Goal: Task Accomplishment & Management: Complete application form

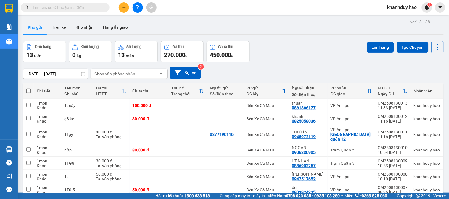
scroll to position [109, 0]
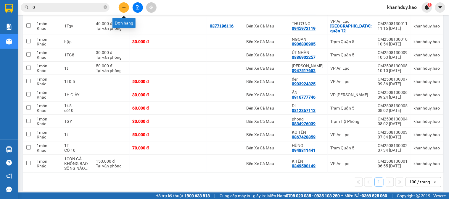
type input "0"
click at [128, 5] on button at bounding box center [124, 7] width 10 height 10
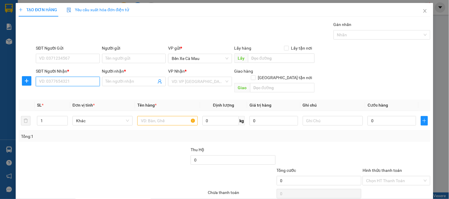
click at [64, 80] on input "SĐT Người Nhận *" at bounding box center [68, 81] width 64 height 9
type input "0908015780"
click at [85, 50] on div "SĐT Người Gửi" at bounding box center [68, 48] width 64 height 7
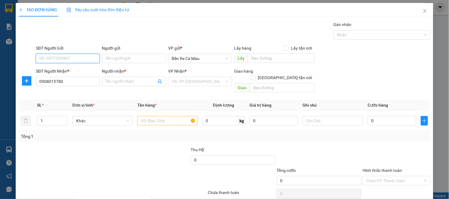
click at [85, 54] on input "SĐT Người Gửi" at bounding box center [68, 58] width 64 height 9
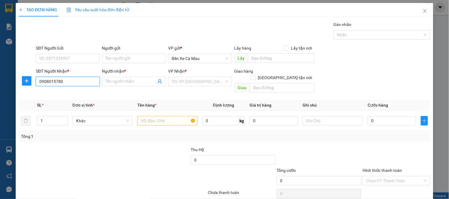
click at [84, 79] on input "0908015780" at bounding box center [68, 81] width 64 height 9
click at [97, 68] on div "SĐT Người Nhận *" at bounding box center [68, 71] width 64 height 7
click at [97, 77] on input "0908015780" at bounding box center [68, 81] width 64 height 9
drag, startPoint x: 97, startPoint y: 68, endPoint x: 99, endPoint y: 76, distance: 8.1
click at [97, 70] on div "SĐT Người Nhận *" at bounding box center [68, 71] width 64 height 7
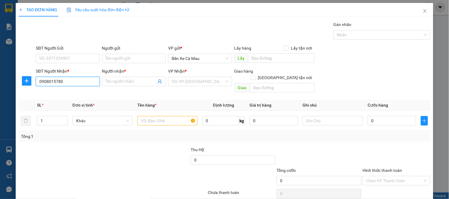
click at [97, 77] on input "0908015780" at bounding box center [68, 81] width 64 height 9
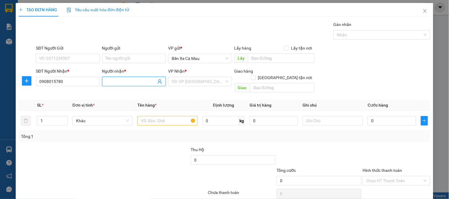
click at [121, 85] on input "Người nhận *" at bounding box center [131, 81] width 51 height 7
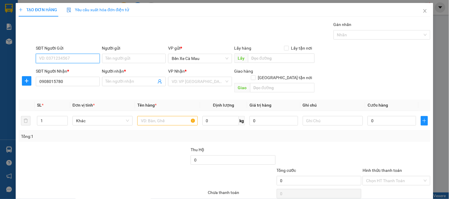
click at [77, 54] on input "SĐT Người Gửi" at bounding box center [68, 58] width 64 height 9
type input "0377921456"
click at [92, 38] on div "Gán nhãn Nhãn" at bounding box center [233, 31] width 397 height 21
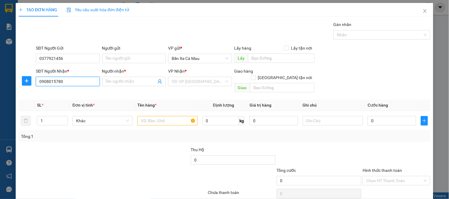
click at [70, 79] on input "0908015780" at bounding box center [68, 81] width 64 height 9
click at [22, 80] on span "plus" at bounding box center [26, 81] width 9 height 5
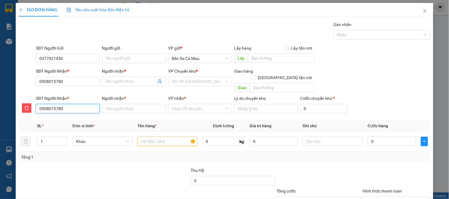
click at [75, 104] on input "0908015780" at bounding box center [68, 108] width 64 height 9
click at [27, 104] on button "button" at bounding box center [26, 108] width 9 height 9
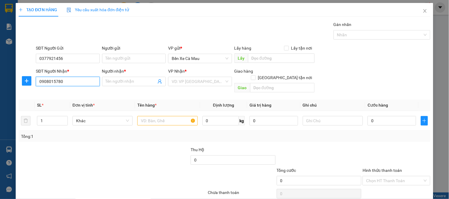
click at [55, 84] on input "0908015780" at bounding box center [68, 81] width 64 height 9
click at [423, 12] on icon "close" at bounding box center [424, 11] width 3 height 4
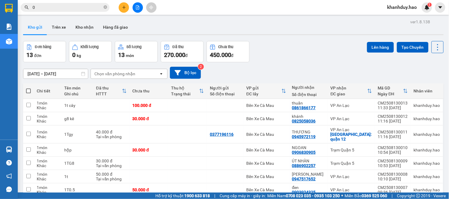
click at [43, 6] on input "0" at bounding box center [68, 7] width 70 height 7
type input "0"
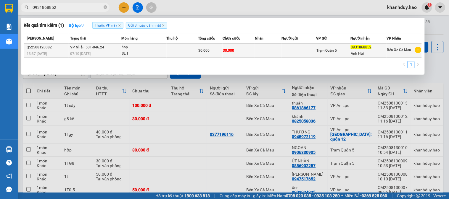
type input "0931868852"
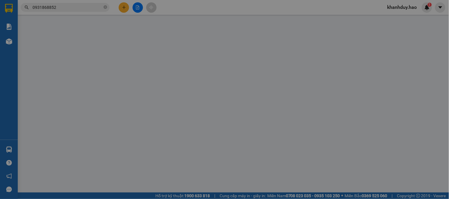
type input "0931868852"
type input "Anh Hủi"
type input "30.000"
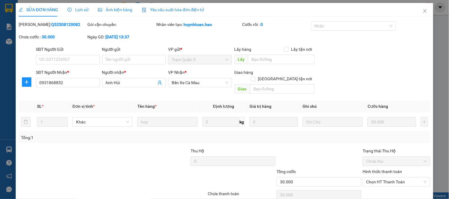
click at [120, 12] on span "Ảnh kiện hàng" at bounding box center [115, 9] width 34 height 5
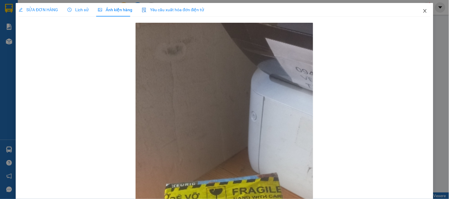
click at [423, 9] on icon "close" at bounding box center [425, 11] width 5 height 5
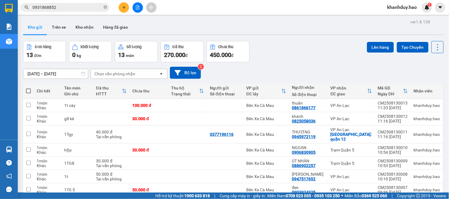
click at [72, 9] on input "0931868852" at bounding box center [68, 7] width 70 height 7
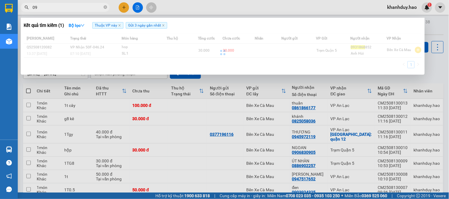
type input "0"
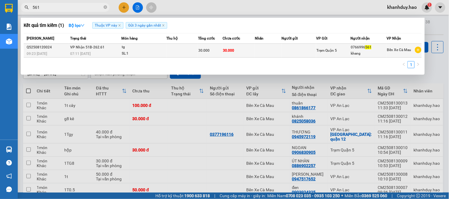
type input "561"
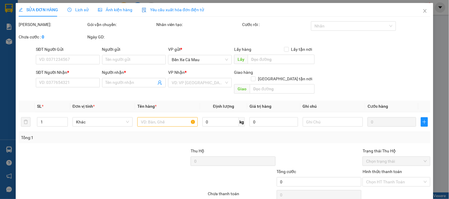
type input "0766996561"
type input "khang"
type input "30.000"
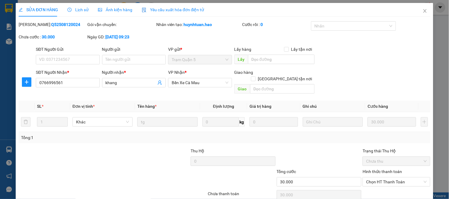
click at [118, 13] on div "Ảnh kiện hàng" at bounding box center [115, 10] width 34 height 7
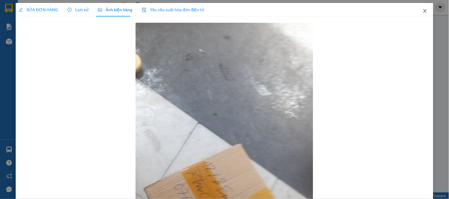
click at [423, 11] on icon "close" at bounding box center [425, 11] width 5 height 5
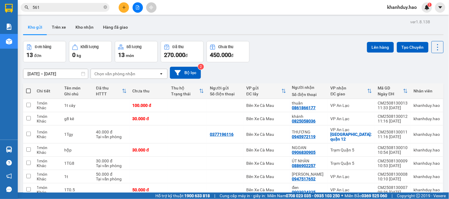
click at [51, 6] on input "561" at bounding box center [68, 7] width 70 height 7
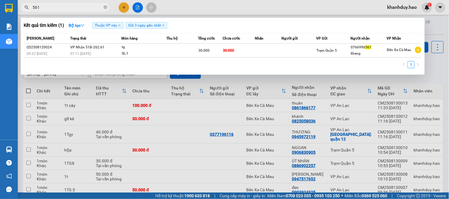
click at [434, 34] on div at bounding box center [224, 99] width 449 height 199
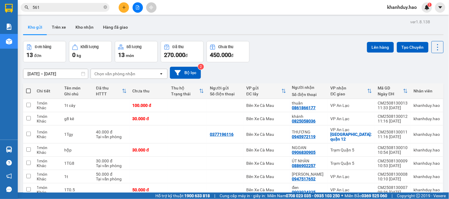
click at [174, 33] on div "Kho gửi Trên xe Kho nhận Hàng đã giao" at bounding box center [233, 28] width 421 height 16
click at [120, 9] on button at bounding box center [124, 7] width 10 height 10
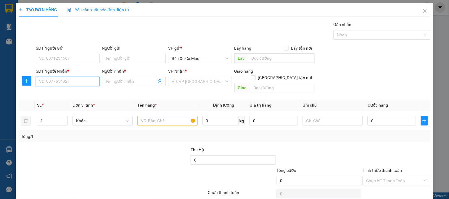
click at [83, 82] on input "SĐT Người Nhận *" at bounding box center [68, 81] width 64 height 9
click at [53, 80] on input "SĐT Người Nhận *" at bounding box center [68, 81] width 64 height 9
type input "0911577060"
click at [73, 93] on div "0911577060 - DUYỀN" at bounding box center [67, 93] width 56 height 7
type input "DUYỀN"
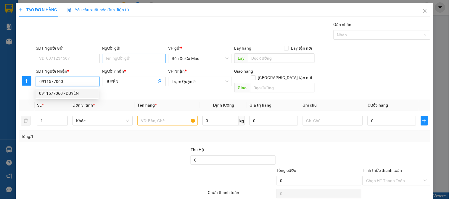
type input "30.000"
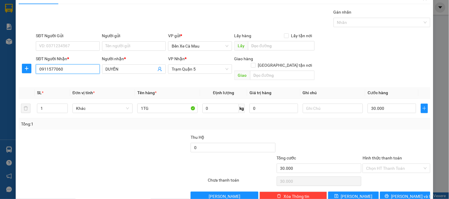
scroll to position [19, 0]
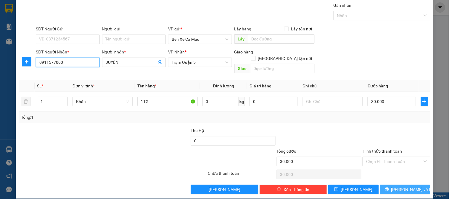
type input "0911577060"
click at [385, 185] on button "[PERSON_NAME] và In" at bounding box center [405, 189] width 50 height 9
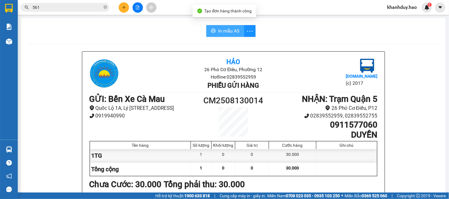
click at [218, 30] on span "In mẫu A5" at bounding box center [228, 30] width 21 height 7
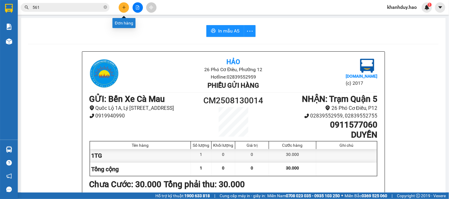
click at [126, 6] on button at bounding box center [124, 7] width 10 height 10
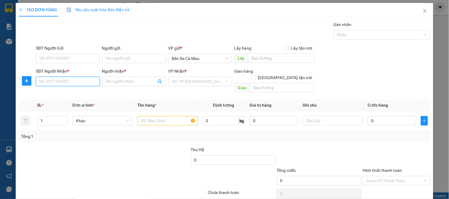
click at [70, 81] on input "SĐT Người Nhận *" at bounding box center [68, 81] width 64 height 9
type input "0908015780"
click at [125, 84] on input "Người nhận *" at bounding box center [131, 81] width 51 height 7
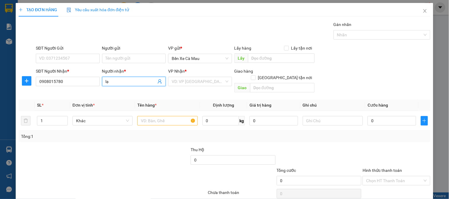
type input "l"
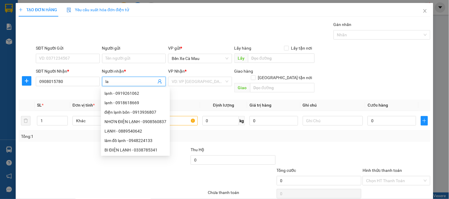
type input "l"
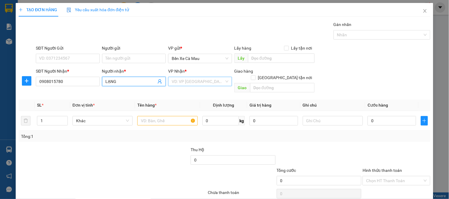
type input "LẠNG"
click at [186, 81] on input "search" at bounding box center [198, 81] width 52 height 9
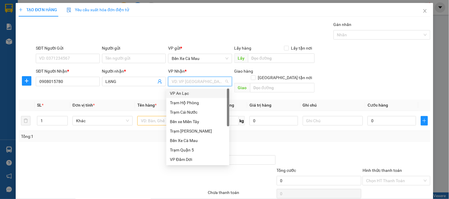
click at [191, 97] on div "VP An Lạc" at bounding box center [197, 93] width 63 height 9
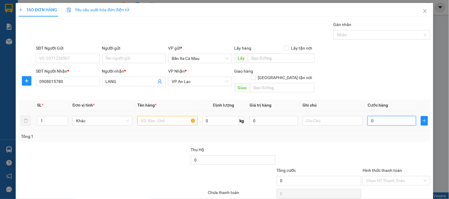
click at [375, 116] on input "0" at bounding box center [392, 120] width 49 height 9
type input "050"
type input "50"
type input "50.000"
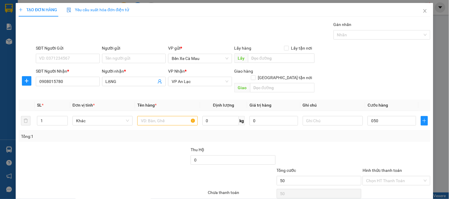
type input "50.000"
click at [320, 133] on div "Tổng: 1" at bounding box center [224, 136] width 407 height 7
click at [157, 116] on input "text" at bounding box center [167, 120] width 60 height 9
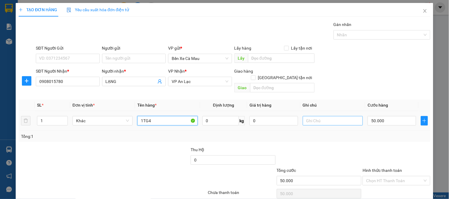
type input "1TG4"
click at [307, 116] on input "text" at bounding box center [333, 120] width 60 height 9
type input "CÒ 10K"
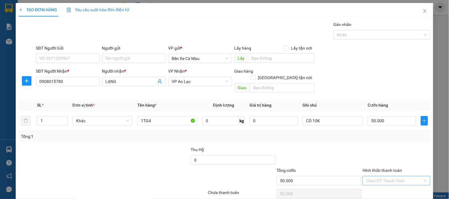
click at [409, 177] on input "Hình thức thanh toán" at bounding box center [394, 181] width 56 height 9
click at [388, 189] on div "Tại văn phòng" at bounding box center [393, 186] width 60 height 7
type input "0"
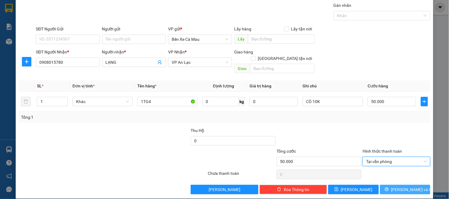
click at [403, 187] on span "[PERSON_NAME] và In" at bounding box center [411, 190] width 41 height 7
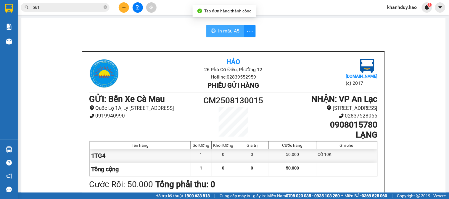
click at [228, 33] on span "In mẫu A5" at bounding box center [228, 30] width 21 height 7
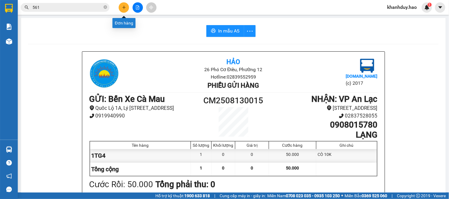
click at [123, 6] on icon "plus" at bounding box center [124, 7] width 4 height 4
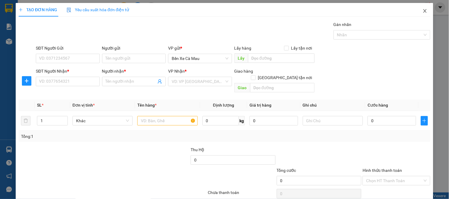
click at [423, 8] on span "Close" at bounding box center [425, 11] width 17 height 17
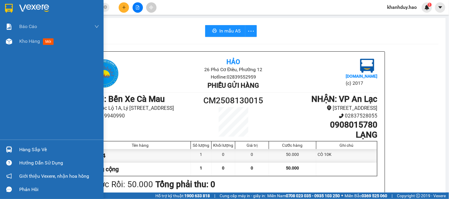
drag, startPoint x: 19, startPoint y: 44, endPoint x: 123, endPoint y: 2, distance: 112.0
click at [22, 43] on span "Kho hàng" at bounding box center [29, 41] width 21 height 6
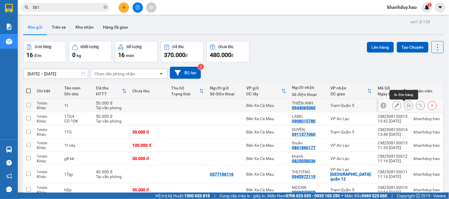
click at [407, 107] on icon at bounding box center [409, 106] width 4 height 4
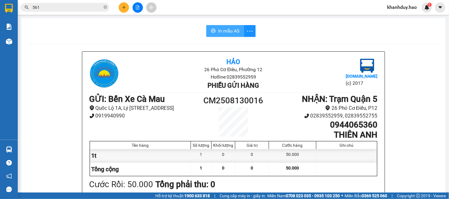
click at [213, 26] on button "In mẫu A5" at bounding box center [225, 31] width 38 height 12
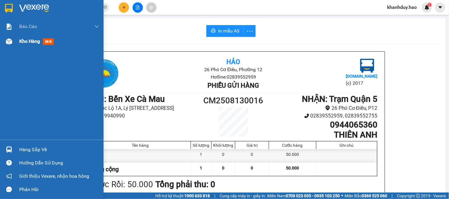
click at [16, 44] on div "Kho hàng mới" at bounding box center [52, 41] width 104 height 15
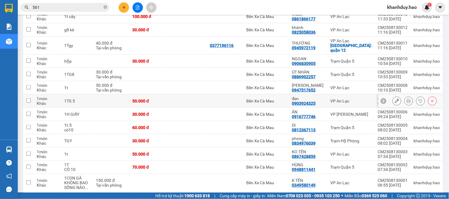
scroll to position [149, 0]
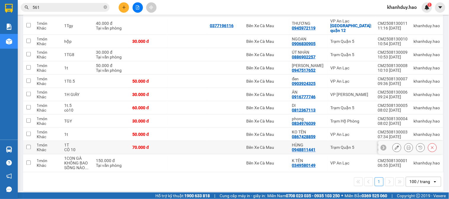
click at [117, 141] on td at bounding box center [111, 147] width 36 height 13
checkbox input "true"
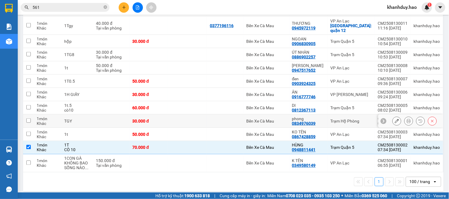
click at [112, 115] on td at bounding box center [111, 121] width 36 height 13
checkbox input "true"
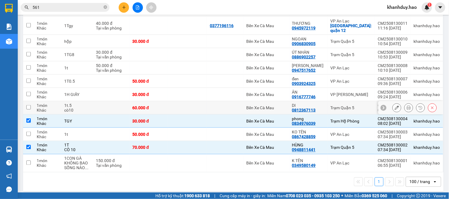
click at [104, 103] on td at bounding box center [111, 108] width 36 height 13
checkbox input "true"
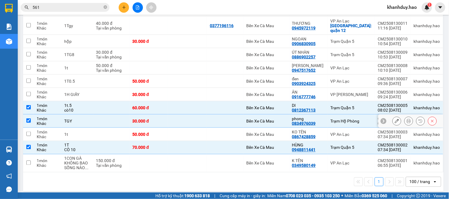
click at [101, 117] on td at bounding box center [111, 121] width 36 height 13
checkbox input "false"
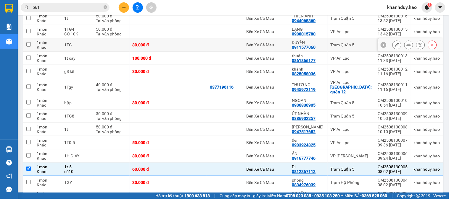
scroll to position [17, 0]
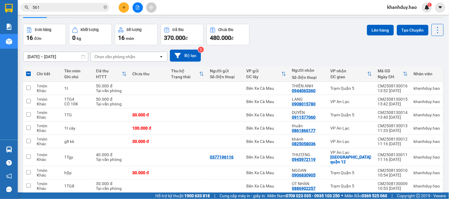
click at [28, 75] on span at bounding box center [28, 74] width 5 height 5
click at [28, 71] on input "checkbox" at bounding box center [28, 71] width 0 height 0
checkbox input "true"
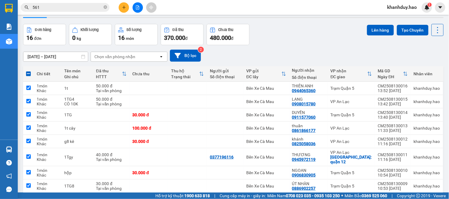
checkbox input "true"
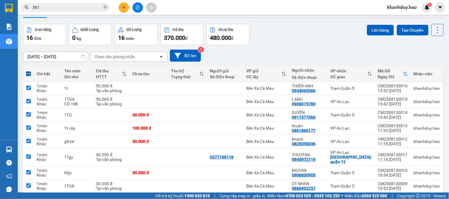
checkbox input "true"
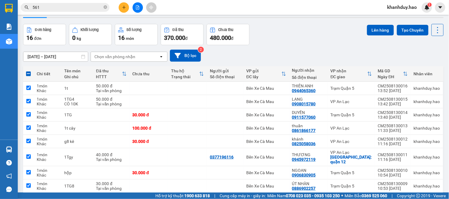
checkbox input "true"
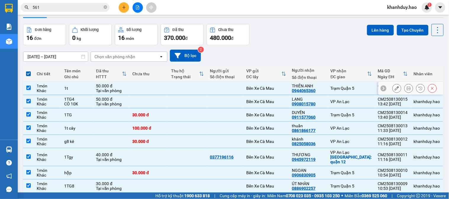
click at [94, 93] on td "50.000 đ Tại văn phòng" at bounding box center [111, 88] width 36 height 13
checkbox input "false"
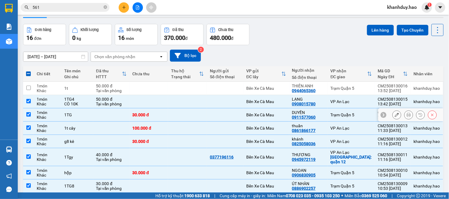
click at [95, 114] on td at bounding box center [111, 115] width 36 height 13
checkbox input "false"
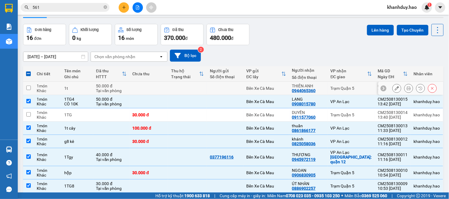
click at [102, 94] on td "50.000 đ Tại văn phòng" at bounding box center [111, 88] width 36 height 13
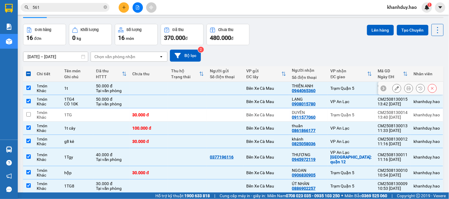
click at [103, 94] on td "50.000 đ Tại văn phòng" at bounding box center [111, 88] width 36 height 13
checkbox input "false"
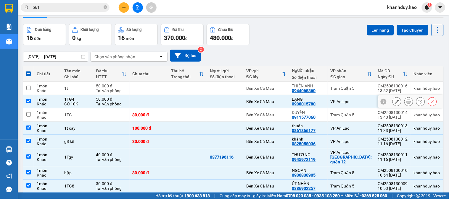
click at [104, 100] on td "50.000 đ Tại văn phòng" at bounding box center [111, 101] width 36 height 13
checkbox input "false"
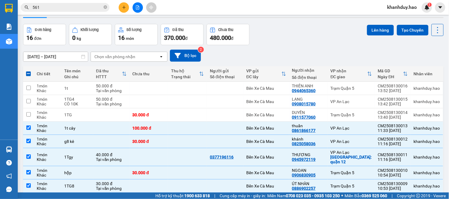
click at [320, 54] on div "[DATE] – [DATE] Press the down arrow key to interact with the calendar and sele…" at bounding box center [233, 56] width 421 height 12
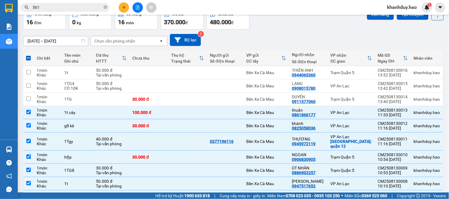
scroll to position [66, 0]
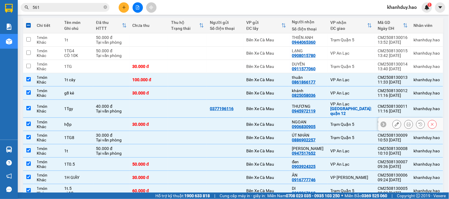
click at [235, 122] on div at bounding box center [225, 124] width 30 height 5
checkbox input "false"
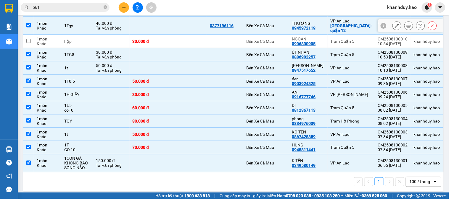
scroll to position [0, 0]
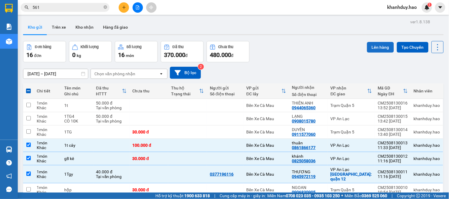
click at [383, 47] on button "Lên hàng" at bounding box center [380, 47] width 27 height 11
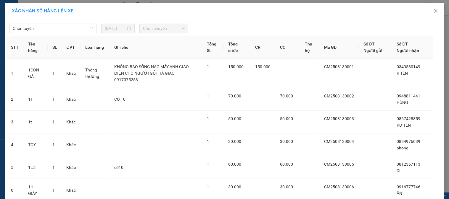
click at [48, 37] on th "SL" at bounding box center [55, 47] width 14 height 23
click at [45, 33] on span "Chọn tuyến" at bounding box center [53, 28] width 80 height 9
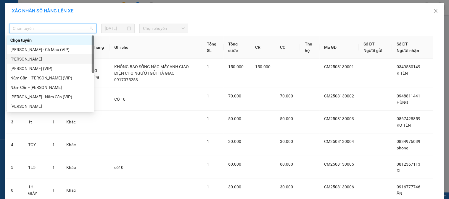
click at [47, 59] on div "[PERSON_NAME]" at bounding box center [50, 59] width 80 height 7
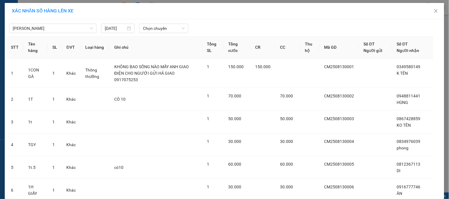
click at [157, 22] on div "[PERSON_NAME][GEOGRAPHIC_DATA] [DATE] Chọn chuyến" at bounding box center [224, 27] width 437 height 12
click at [159, 33] on div "Chọn chuyến" at bounding box center [164, 28] width 54 height 9
click at [160, 28] on span "Chọn chuyến" at bounding box center [164, 28] width 42 height 9
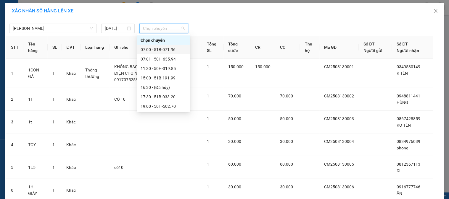
click at [169, 49] on div "07:00 - 51B-071.96" at bounding box center [164, 49] width 46 height 7
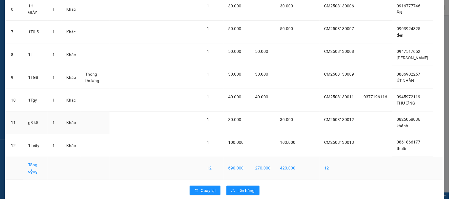
scroll to position [193, 0]
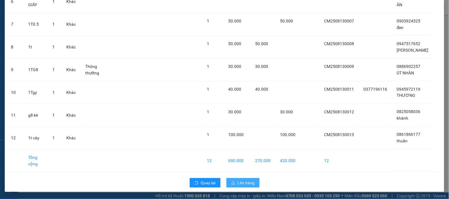
drag, startPoint x: 252, startPoint y: 178, endPoint x: 249, endPoint y: 184, distance: 7.3
click at [251, 181] on div "Quay lại Lên hàng" at bounding box center [224, 183] width 437 height 15
click at [249, 184] on span "Lên hàng" at bounding box center [246, 183] width 17 height 7
